Goal: Transaction & Acquisition: Purchase product/service

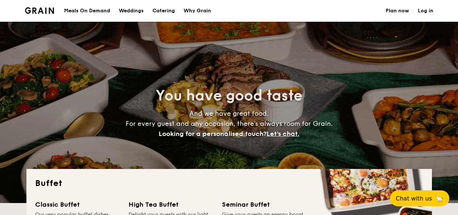
select select
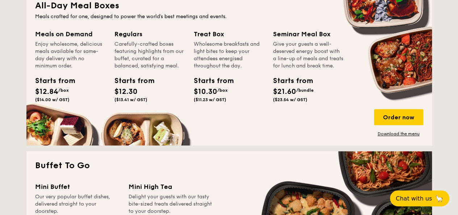
scroll to position [326, 0]
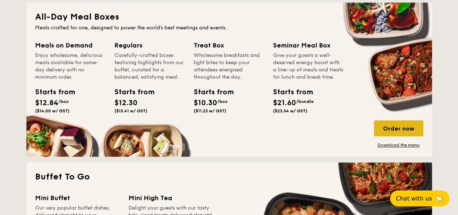
click at [410, 128] on div "Order now" at bounding box center [398, 128] width 49 height 16
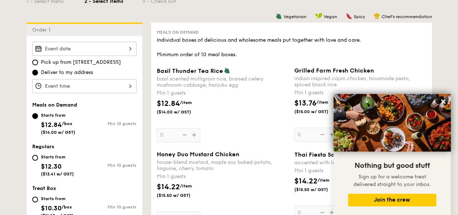
scroll to position [181, 0]
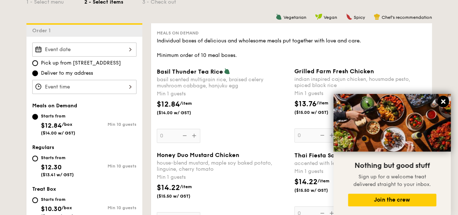
click at [442, 99] on icon at bounding box center [443, 101] width 7 height 7
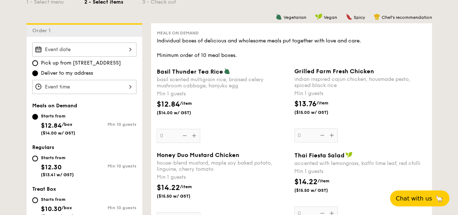
click at [35, 160] on div "Starts from $12.30 ($13.41 w/ GST)" at bounding box center [58, 165] width 52 height 24
click at [35, 160] on input "Starts from $12.30 ($13.41 w/ GST) Min 10 guests" at bounding box center [35, 158] width 6 height 6
radio input "true"
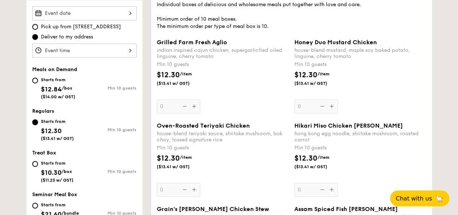
scroll to position [253, 0]
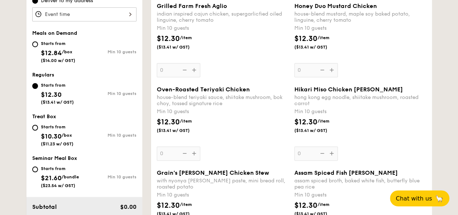
click at [35, 131] on div "Starts from $10.30 /box ($11.23 w/ GST)" at bounding box center [58, 134] width 52 height 24
click at [35, 130] on input "Starts from $10.30 /box ($11.23 w/ GST) Min 10 guests" at bounding box center [35, 127] width 6 height 6
radio input "true"
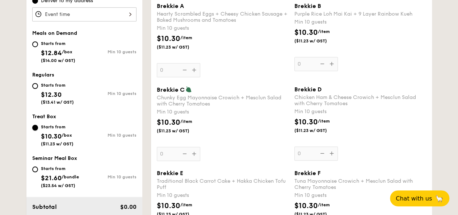
scroll to position [217, 0]
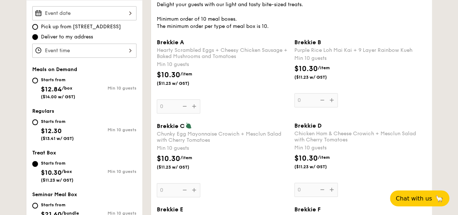
click at [36, 125] on div "Starts from $12.30 ($13.41 w/ GST)" at bounding box center [58, 129] width 52 height 24
click at [36, 125] on input "Starts from $12.30 ($13.41 w/ GST) Min 10 guests" at bounding box center [35, 122] width 6 height 6
radio input "true"
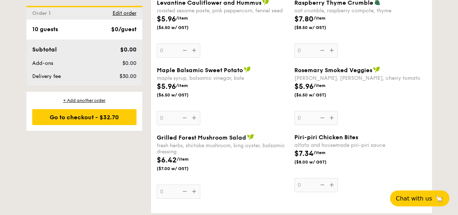
scroll to position [1267, 0]
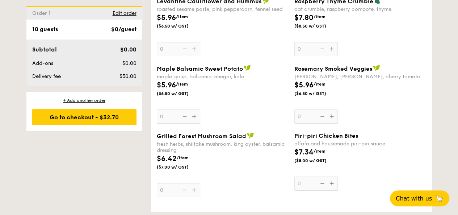
select select
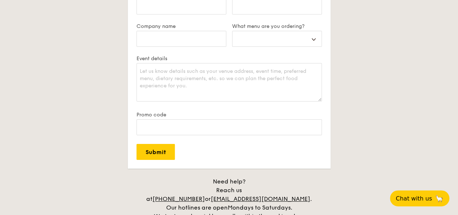
scroll to position [1391, 0]
